Goal: Check status: Check status

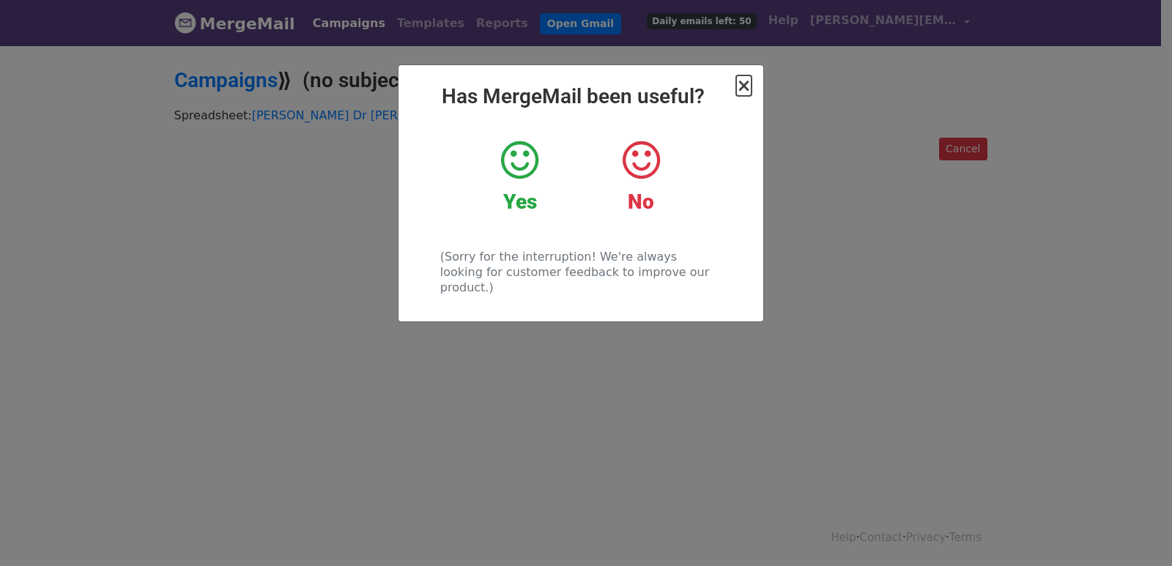
click at [749, 86] on span "×" at bounding box center [743, 85] width 15 height 21
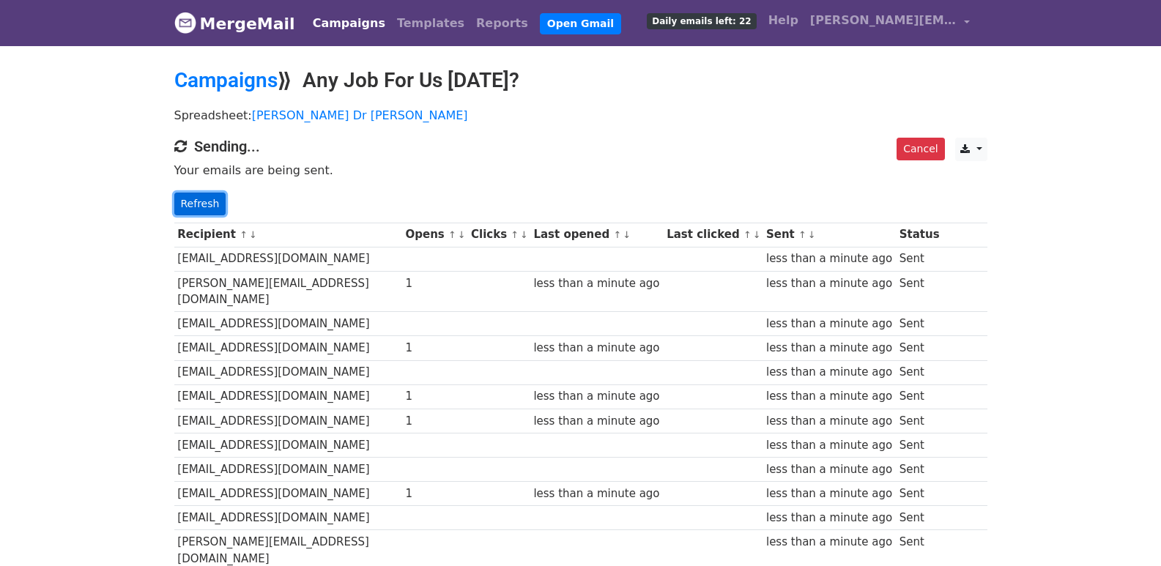
click at [204, 199] on link "Refresh" at bounding box center [200, 204] width 52 height 23
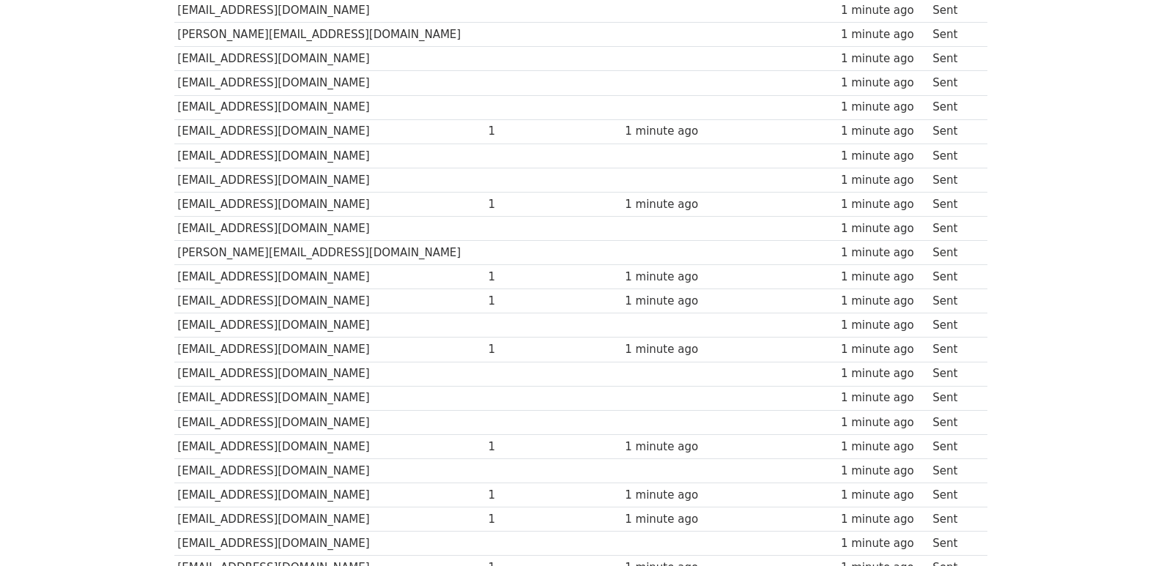
scroll to position [995, 0]
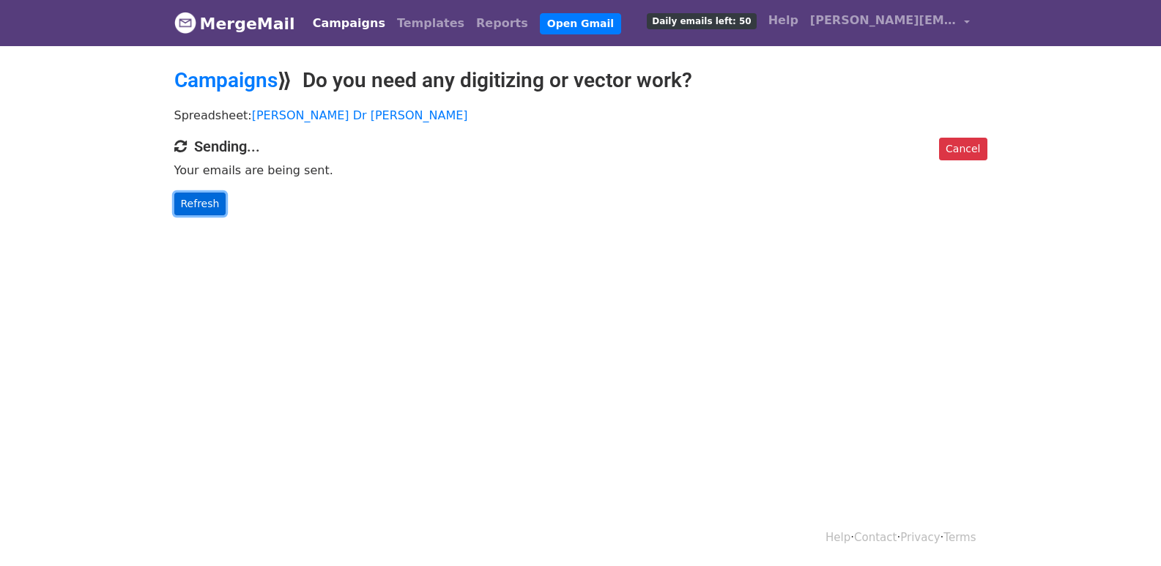
click at [198, 207] on link "Refresh" at bounding box center [200, 204] width 52 height 23
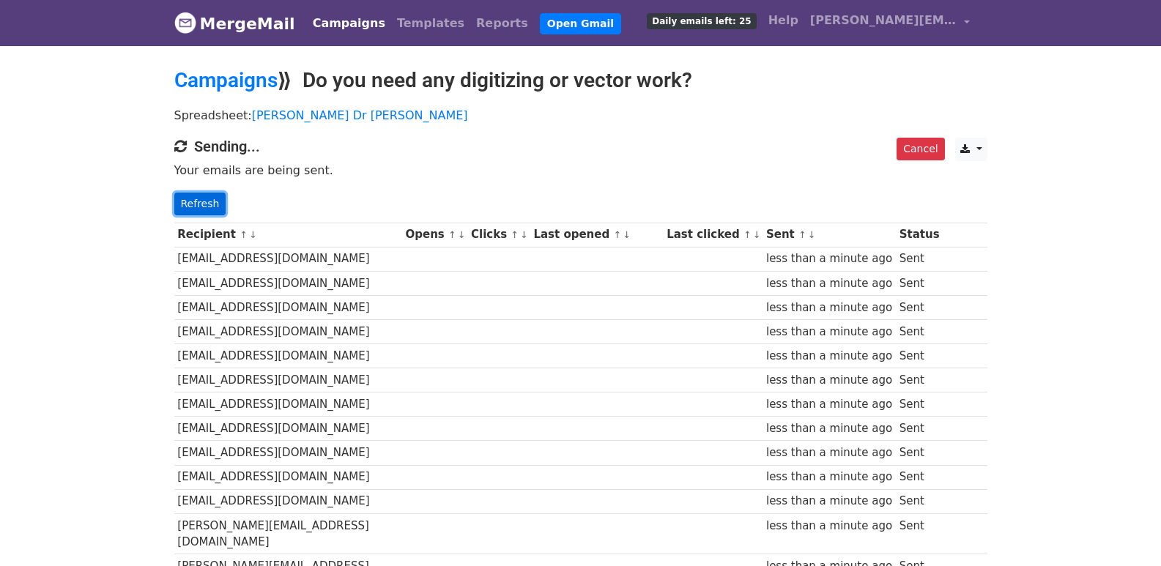
click at [184, 203] on link "Refresh" at bounding box center [200, 204] width 52 height 23
